Goal: Information Seeking & Learning: Learn about a topic

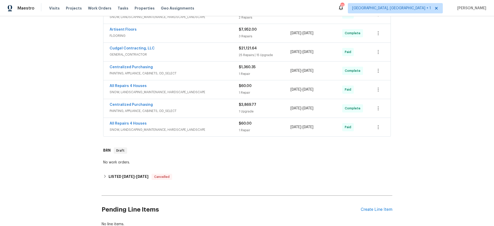
scroll to position [187, 0]
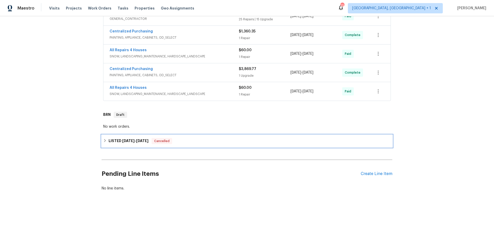
click at [185, 139] on div "LISTED [DATE] - [DATE] Cancelled" at bounding box center [247, 141] width 288 height 6
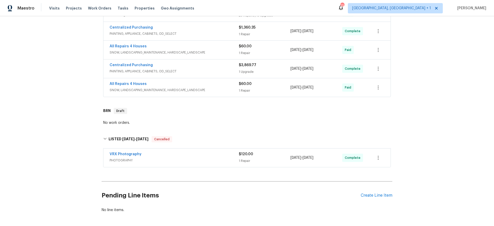
click at [197, 93] on div "All Repairs 4 Houses SNOW, LANDSCAPING_MAINTENANCE, HARDSCAPE_LANDSCAPE" at bounding box center [174, 87] width 129 height 12
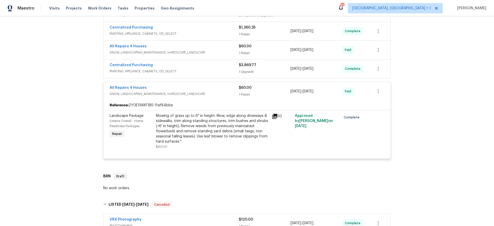
click at [205, 69] on span "PAINTING, APPLIANCE, CABINETS, OD_SELECT" at bounding box center [174, 71] width 129 height 5
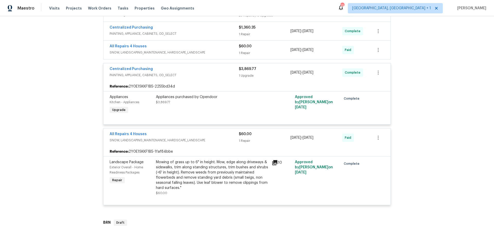
click at [204, 50] on span "SNOW, LANDSCAPING_MAINTENANCE, HARDSCAPE_LANDSCAPE" at bounding box center [174, 52] width 129 height 5
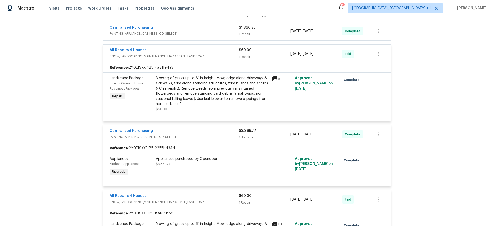
click at [210, 28] on div "Centralized Purchasing" at bounding box center [174, 28] width 129 height 6
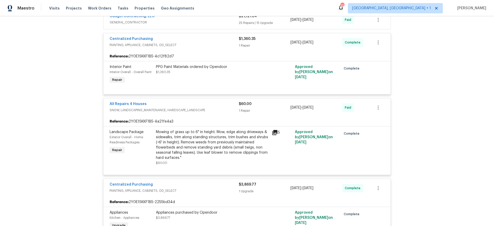
scroll to position [101, 0]
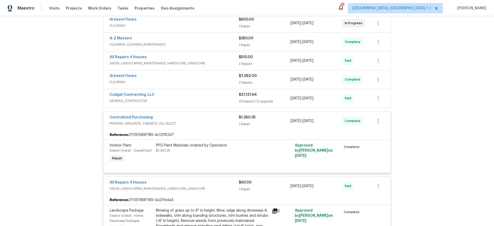
click at [208, 98] on span "GENERAL_CONTRACTOR" at bounding box center [174, 100] width 129 height 5
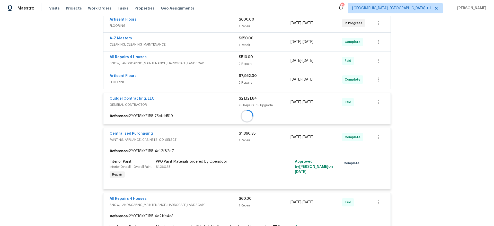
click at [204, 111] on div at bounding box center [246, 115] width 287 height 9
click at [204, 77] on div at bounding box center [247, 208] width 291 height 424
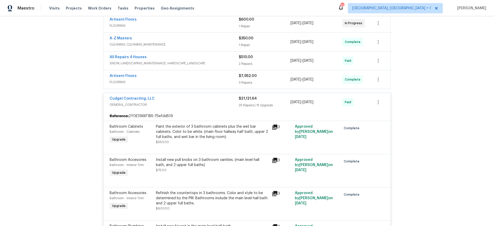
click at [198, 60] on div "All Repairs 4 Houses" at bounding box center [174, 58] width 129 height 6
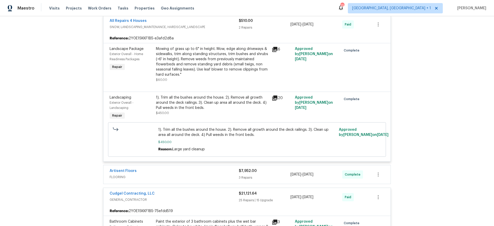
scroll to position [152, 0]
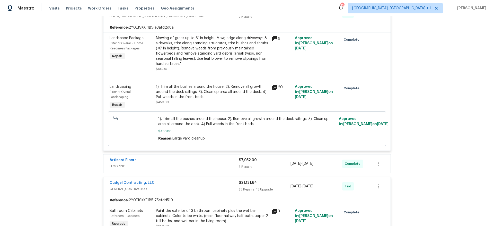
click at [168, 161] on div "Artisent Floors" at bounding box center [174, 160] width 129 height 6
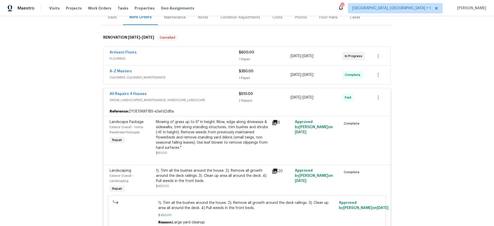
scroll to position [60, 0]
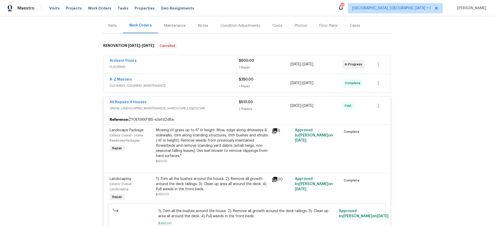
click at [189, 85] on span "CLEANING, CLEANING_MAINTENANCE" at bounding box center [174, 85] width 129 height 5
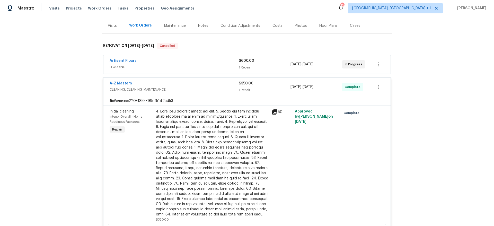
click at [191, 64] on span "FLOORING" at bounding box center [174, 66] width 129 height 5
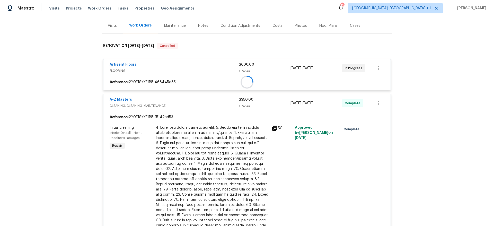
drag, startPoint x: 67, startPoint y: 93, endPoint x: 58, endPoint y: 92, distance: 9.1
click at [58, 93] on div "Back to all projects [STREET_ADDRESS] 4 Beds | 3 1/2 Baths | Total: 3920 ft² | …" at bounding box center [247, 121] width 494 height 210
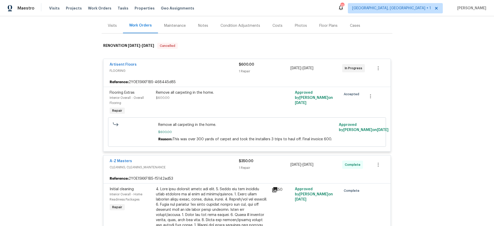
scroll to position [1604, 0]
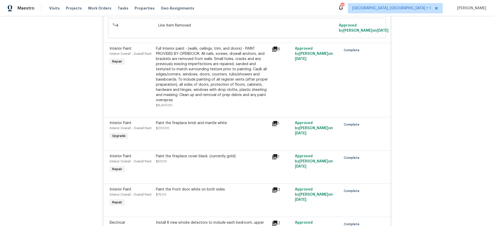
click at [273, 121] on icon at bounding box center [274, 123] width 5 height 5
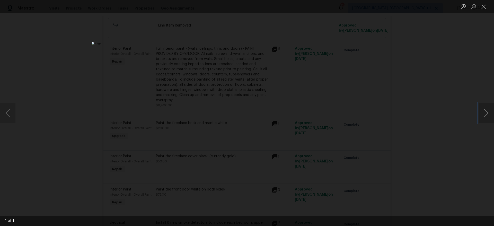
click at [483, 115] on button "Next image" at bounding box center [485, 113] width 15 height 21
click at [442, 134] on div "Lightbox" at bounding box center [247, 113] width 494 height 226
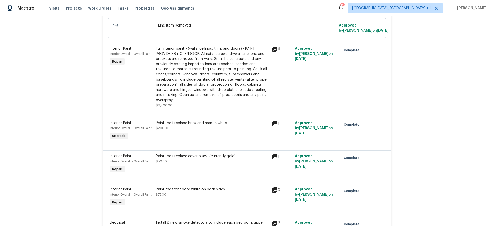
click at [274, 154] on icon at bounding box center [275, 157] width 6 height 6
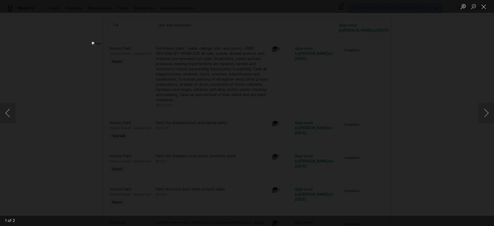
click at [269, 135] on img "Lightbox" at bounding box center [247, 113] width 311 height 142
click at [391, 132] on div "Lightbox" at bounding box center [247, 113] width 494 height 226
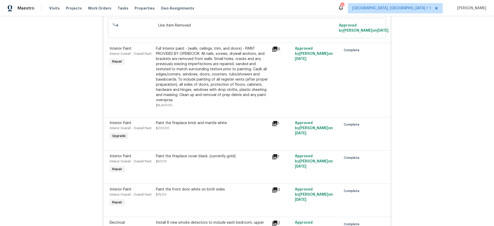
click at [119, 159] on div "Interior Overall - Overall Paint" at bounding box center [131, 161] width 43 height 5
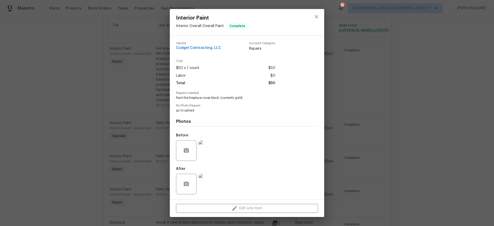
click at [214, 154] on img at bounding box center [209, 150] width 21 height 21
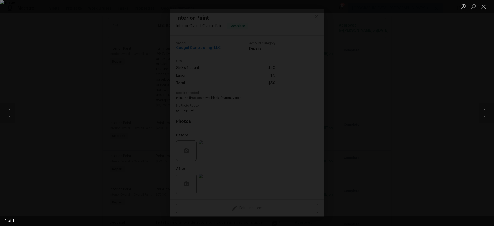
click at [234, 138] on img "Lightbox" at bounding box center [247, 113] width 494 height 226
click at [217, 139] on img "Lightbox" at bounding box center [247, 113] width 494 height 226
click at [83, 129] on div "Lightbox" at bounding box center [247, 113] width 494 height 226
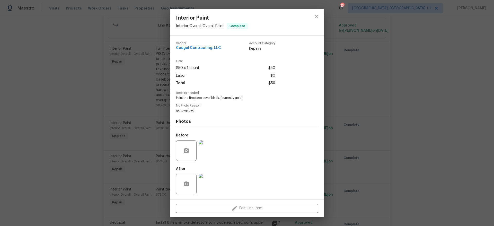
click at [208, 177] on img at bounding box center [209, 184] width 21 height 21
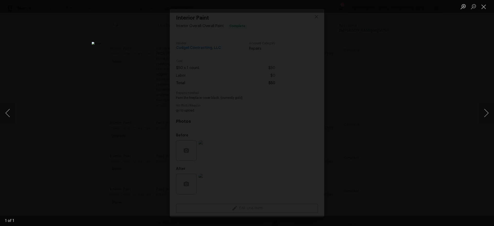
click at [91, 134] on div "Lightbox" at bounding box center [247, 113] width 494 height 226
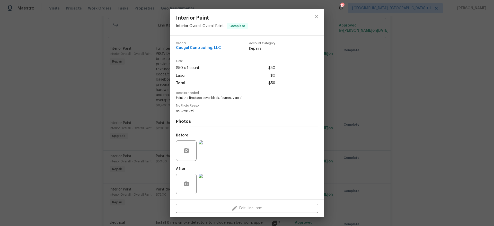
click at [205, 148] on img at bounding box center [209, 150] width 21 height 21
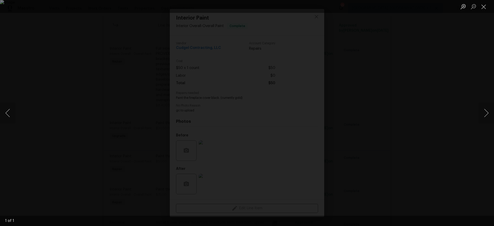
click at [77, 148] on div "Lightbox" at bounding box center [247, 113] width 494 height 226
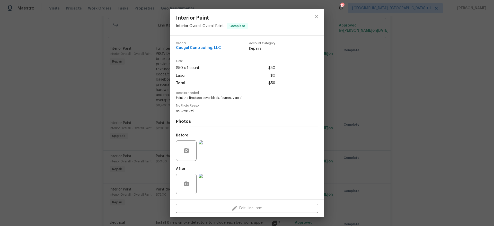
click at [213, 181] on img at bounding box center [209, 184] width 21 height 21
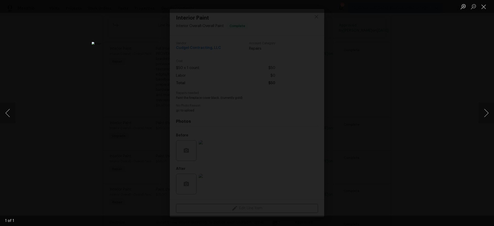
click at [108, 159] on div "Lightbox" at bounding box center [247, 113] width 494 height 226
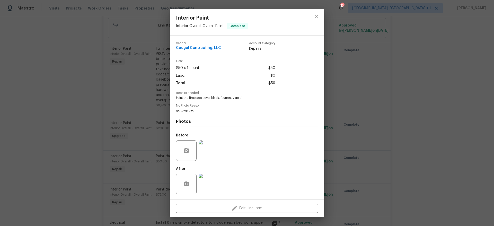
click at [116, 158] on div "Interior Paint Interior Overall - Overall Paint Complete Vendor Cudgel Contract…" at bounding box center [247, 113] width 494 height 226
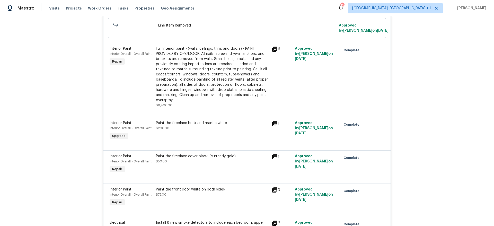
click at [279, 160] on div "1" at bounding box center [281, 164] width 23 height 24
click at [274, 154] on icon at bounding box center [275, 157] width 6 height 6
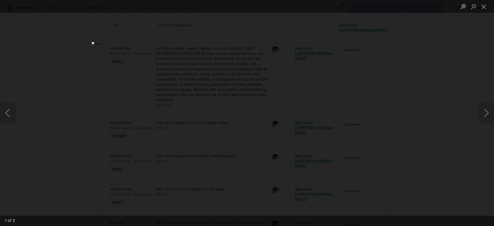
click at [274, 134] on img "Lightbox" at bounding box center [247, 113] width 311 height 142
click at [257, 135] on img "Lightbox" at bounding box center [247, 113] width 311 height 142
click at [488, 113] on button "Next image" at bounding box center [485, 113] width 15 height 21
click at [431, 121] on div "Lightbox" at bounding box center [247, 113] width 494 height 226
